Goal: Check status: Check status

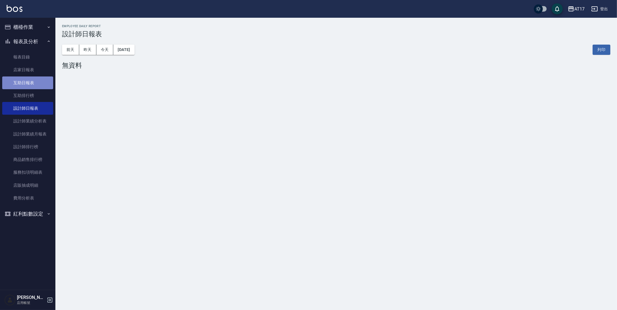
click at [20, 86] on link "互助日報表" at bounding box center [27, 82] width 51 height 13
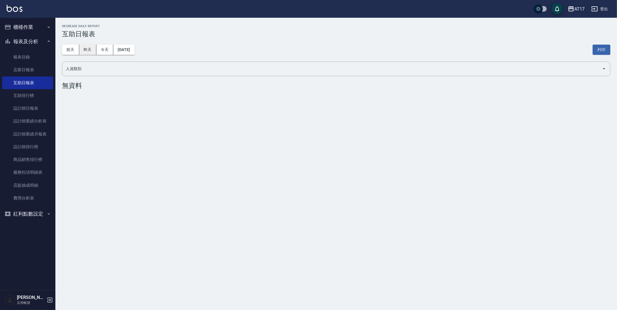
click at [89, 52] on button "昨天" at bounding box center [87, 50] width 17 height 10
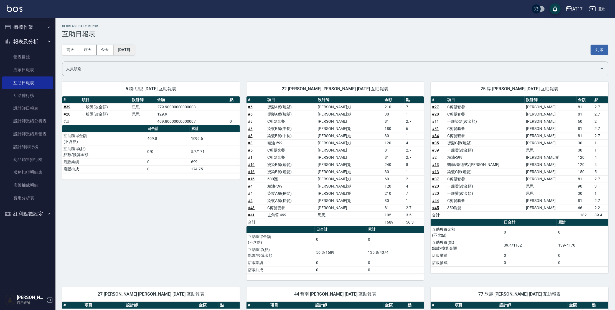
click at [121, 50] on button "[DATE]" at bounding box center [123, 50] width 21 height 10
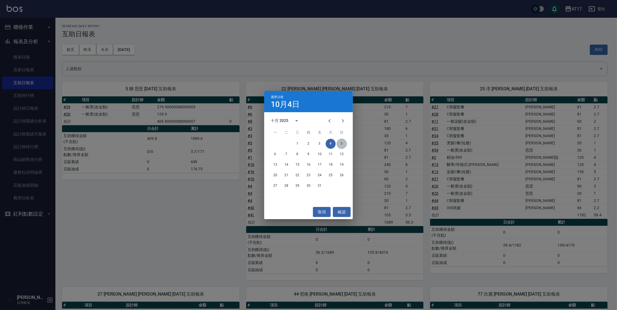
click at [342, 146] on button "5" at bounding box center [342, 144] width 10 height 10
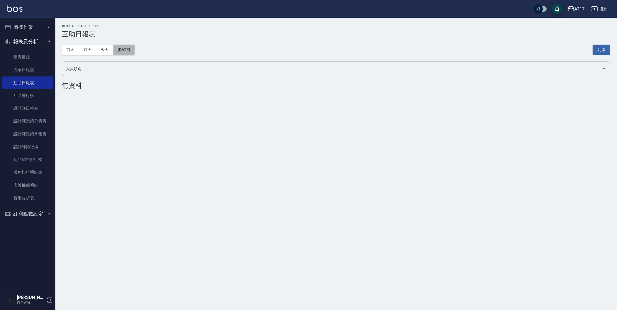
click at [118, 45] on button "[DATE]" at bounding box center [123, 50] width 21 height 10
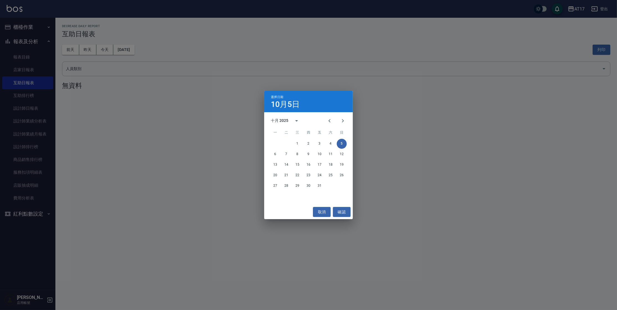
click at [119, 48] on div "選擇日期 10月5日 十月 2025 一 二 三 四 五 六 日 1 2 3 4 5 6 7 8 9 10 11 12 13 14 15 16 17 18 1…" at bounding box center [308, 155] width 617 height 310
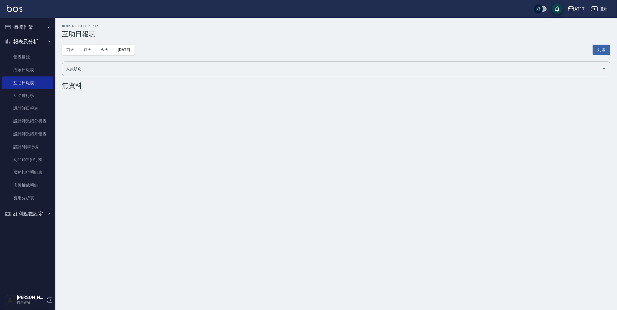
click at [118, 49] on button "[DATE]" at bounding box center [123, 50] width 21 height 10
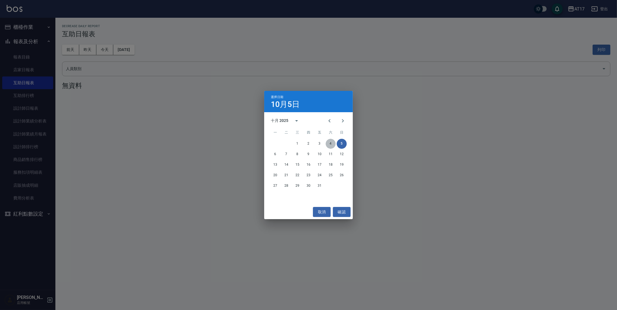
click at [331, 143] on button "4" at bounding box center [331, 144] width 10 height 10
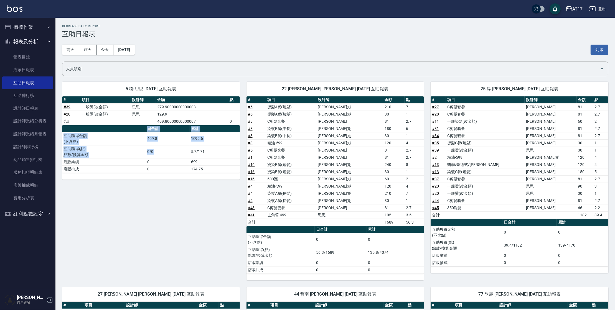
drag, startPoint x: 209, startPoint y: 258, endPoint x: 224, endPoint y: 128, distance: 131.0
click at [224, 128] on div "5 獅 思思 [DATE] 互助報表 # 項目 設計師 金額 點 # 39 一般燙(改金額) 思思 279.90000000000003 # 20 一般燙(改…" at bounding box center [147, 177] width 184 height 205
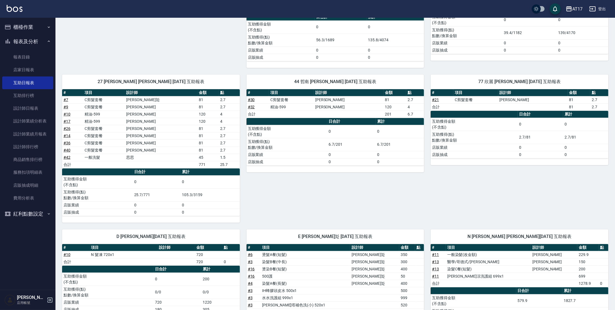
scroll to position [213, 0]
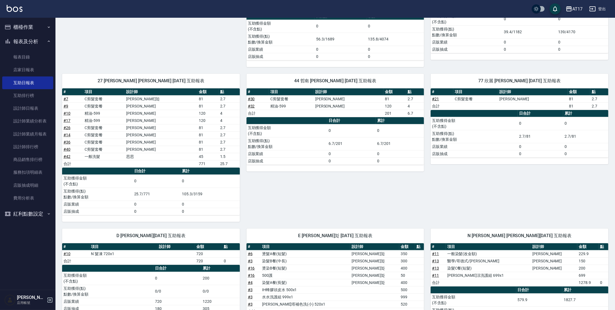
click at [612, 175] on div "AT17 [DATE] 互助日報表 列印時間： [DATE][PHONE_NUMBER]:06 Decrease Daily Report 互助日報表 [DA…" at bounding box center [334, 90] width 559 height 572
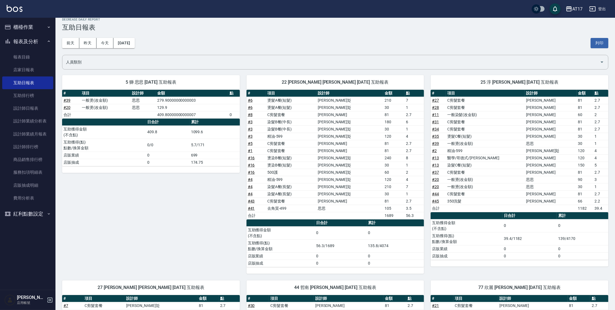
scroll to position [0, 0]
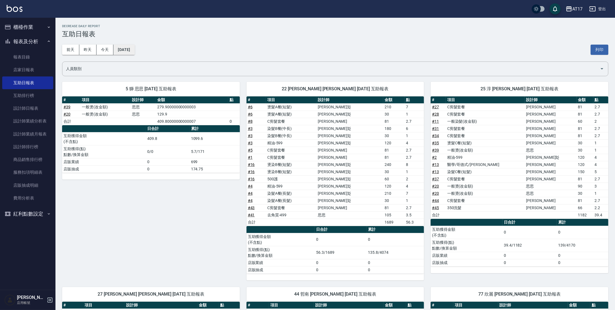
click at [130, 49] on button "[DATE]" at bounding box center [123, 50] width 21 height 10
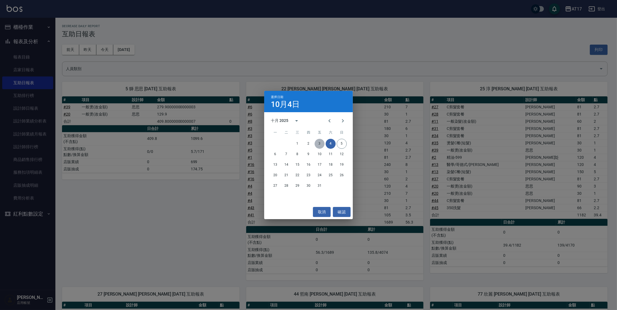
drag, startPoint x: 319, startPoint y: 144, endPoint x: 296, endPoint y: 151, distance: 24.2
click at [319, 144] on button "3" at bounding box center [320, 144] width 10 height 10
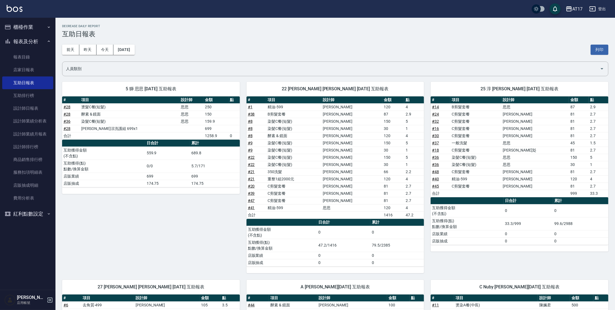
click at [135, 56] on div "[DATE] [DATE] [DATE] [DATE] 列印" at bounding box center [335, 50] width 546 height 24
click at [134, 51] on button "[DATE]" at bounding box center [123, 50] width 21 height 10
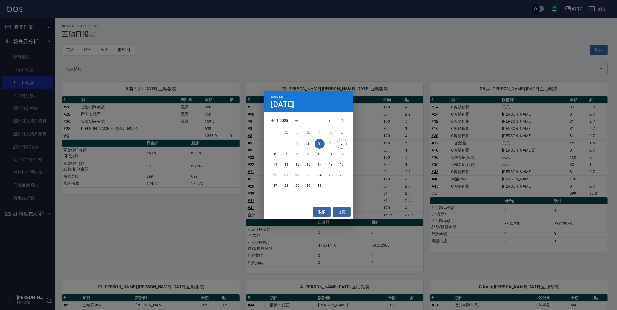
click at [309, 144] on button "2" at bounding box center [309, 144] width 10 height 10
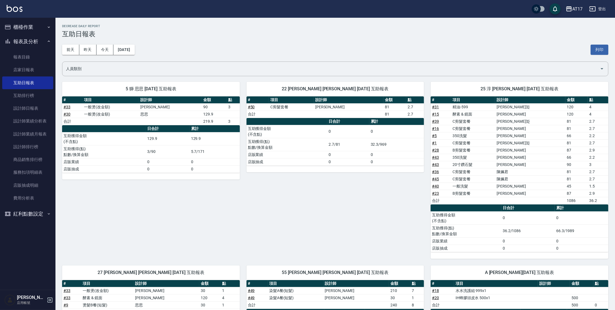
drag, startPoint x: 319, startPoint y: 240, endPoint x: 324, endPoint y: 292, distance: 51.8
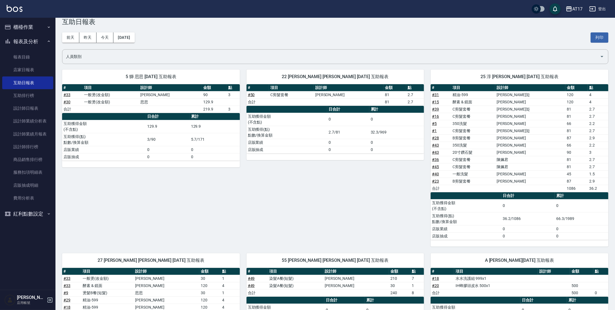
scroll to position [19, 0]
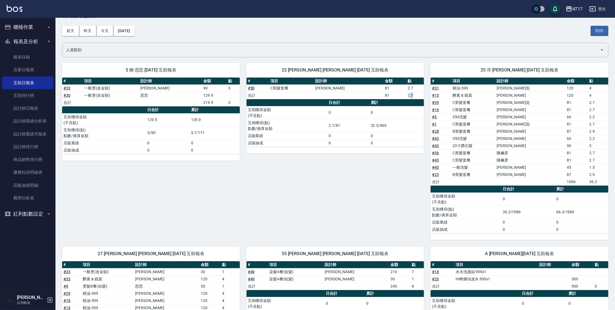
drag, startPoint x: 405, startPoint y: 194, endPoint x: 511, endPoint y: 147, distance: 115.8
click at [404, 96] on div "22 [PERSON_NAME] [PERSON_NAME] [DATE] 互助報表 # 項目 設計師 金額 點 # 50 C剪髮套餐 [PERSON_NAM…" at bounding box center [332, 148] width 184 height 184
click at [396, 205] on div "22 [PERSON_NAME] [PERSON_NAME] [DATE] 互助報表 # 項目 設計師 金額 點 # 50 C剪髮套餐 [PERSON_NAM…" at bounding box center [332, 148] width 184 height 184
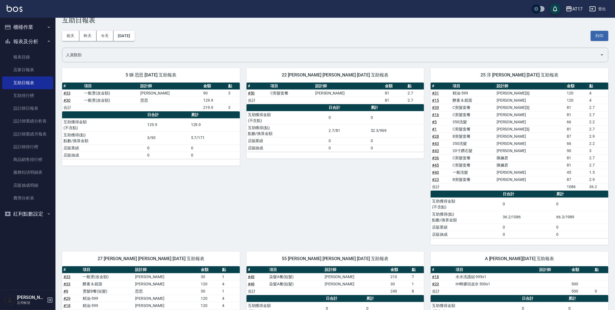
scroll to position [0, 0]
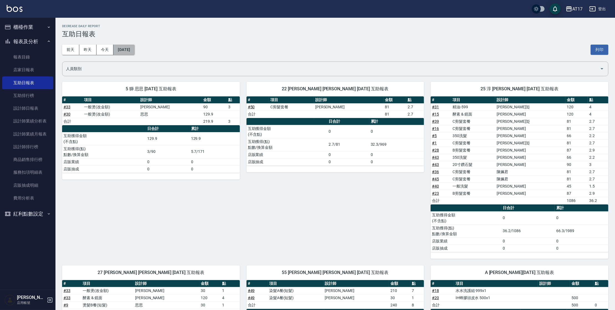
click at [121, 45] on button "[DATE]" at bounding box center [123, 50] width 21 height 10
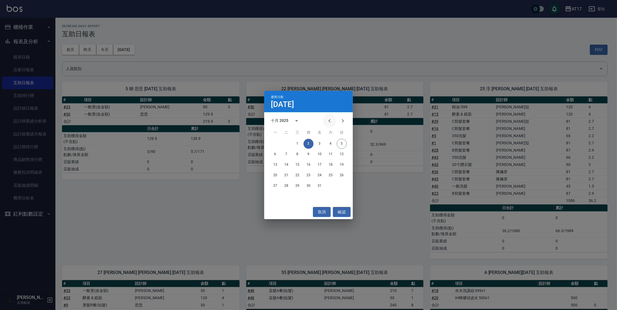
click at [330, 121] on icon "Previous month" at bounding box center [329, 120] width 7 height 7
click at [289, 188] on button "30" at bounding box center [286, 186] width 10 height 10
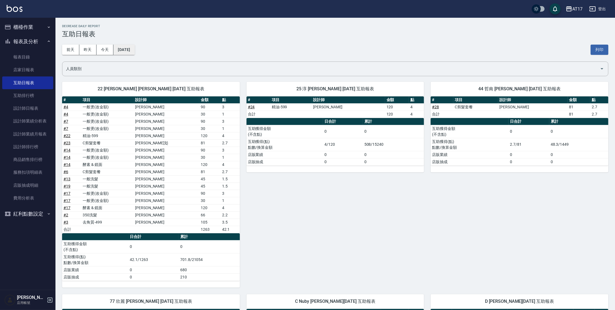
click at [129, 50] on button "[DATE]" at bounding box center [123, 50] width 21 height 10
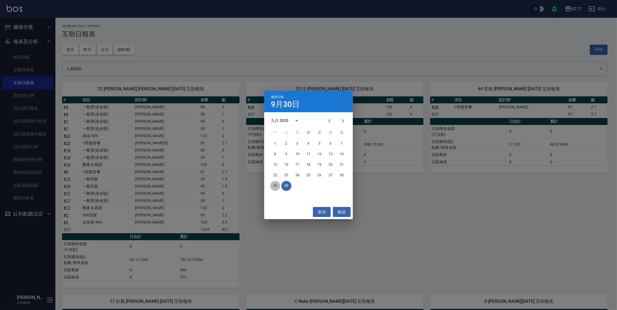
click at [273, 187] on button "29" at bounding box center [275, 186] width 10 height 10
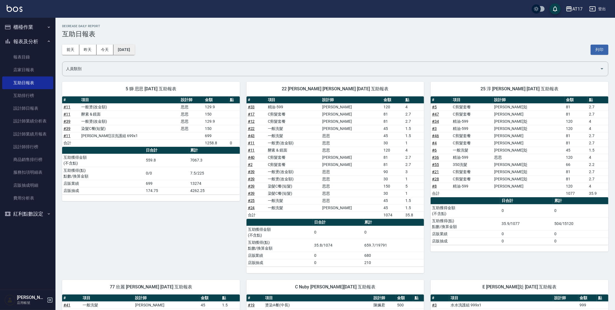
click at [134, 50] on button "[DATE]" at bounding box center [123, 50] width 21 height 10
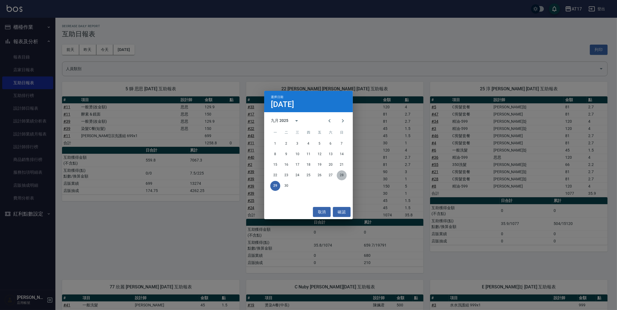
click at [344, 174] on button "28" at bounding box center [342, 175] width 10 height 10
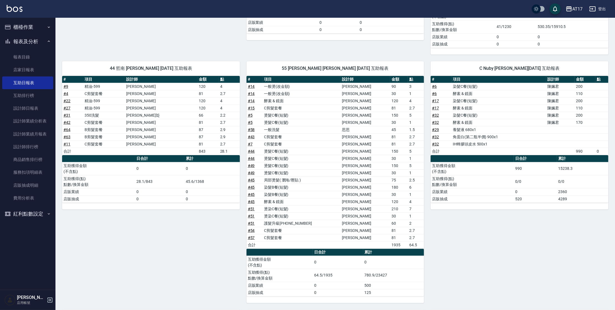
scroll to position [222, 0]
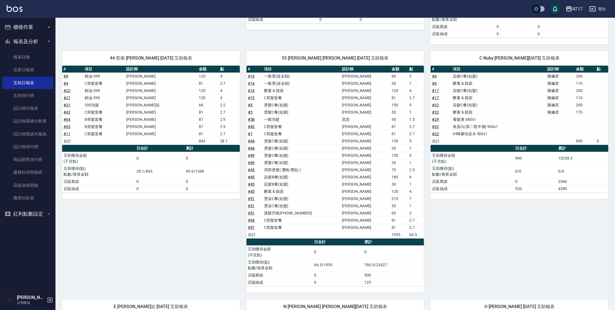
drag, startPoint x: 104, startPoint y: 140, endPoint x: 126, endPoint y: 141, distance: 22.2
click at [125, 141] on td "a dense table" at bounding box center [104, 140] width 42 height 7
drag, startPoint x: 126, startPoint y: 140, endPoint x: 123, endPoint y: 138, distance: 3.3
click at [125, 140] on td "a dense table" at bounding box center [104, 140] width 42 height 7
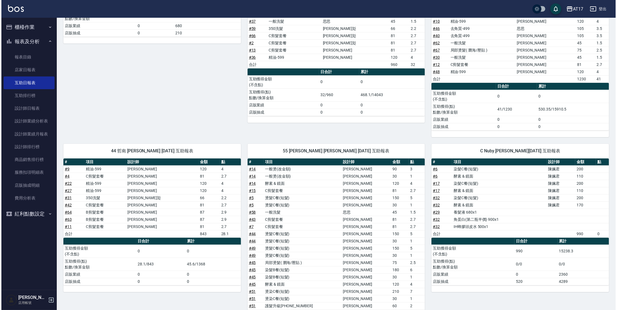
scroll to position [0, 0]
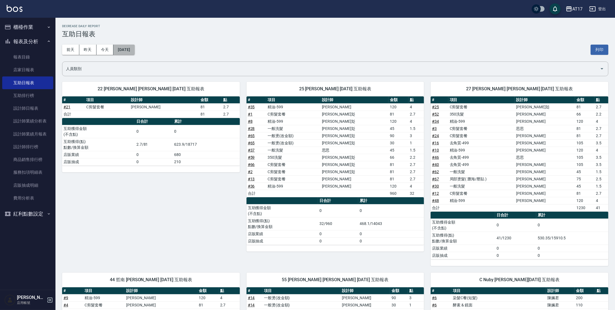
click at [132, 53] on button "[DATE]" at bounding box center [123, 50] width 21 height 10
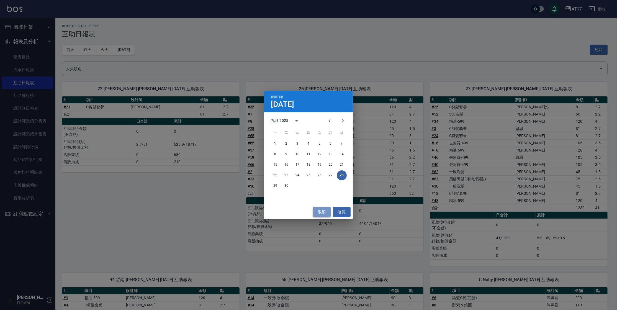
click at [318, 208] on button "取消" at bounding box center [322, 212] width 18 height 10
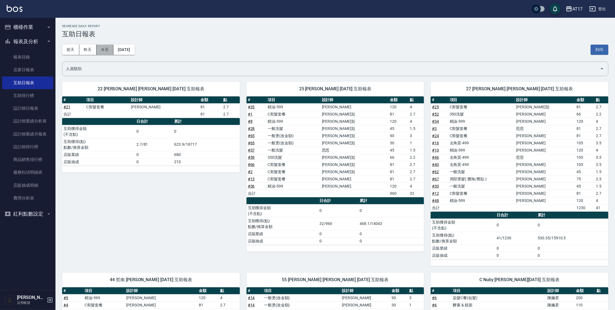
click at [112, 53] on button "今天" at bounding box center [104, 50] width 17 height 10
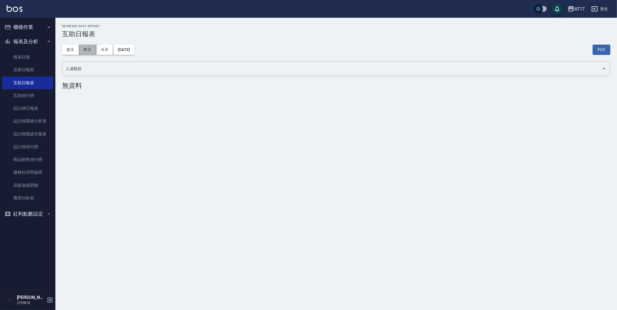
click at [92, 52] on button "昨天" at bounding box center [87, 50] width 17 height 10
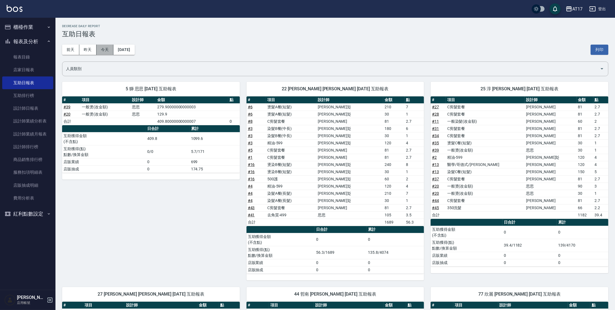
click at [104, 52] on button "今天" at bounding box center [104, 50] width 17 height 10
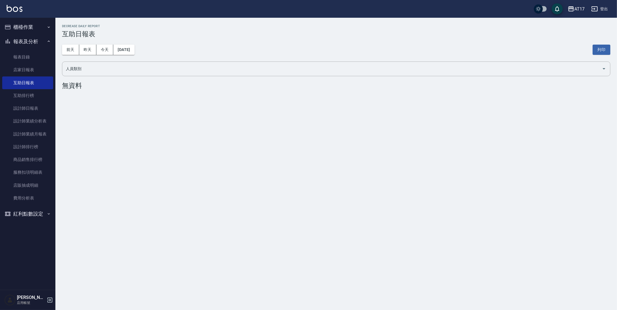
click at [96, 45] on button "今天" at bounding box center [104, 50] width 17 height 10
